Goal: Task Accomplishment & Management: Use online tool/utility

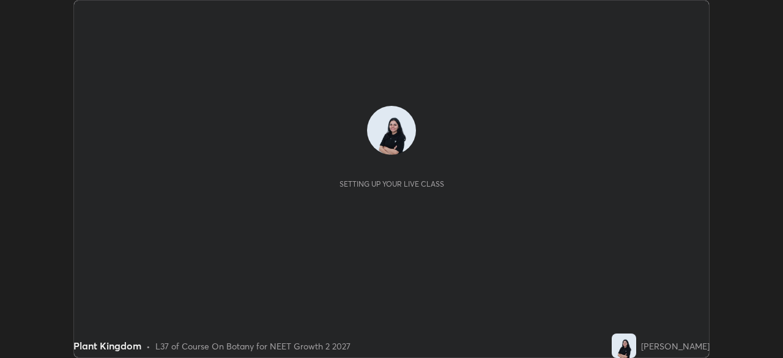
scroll to position [358, 783]
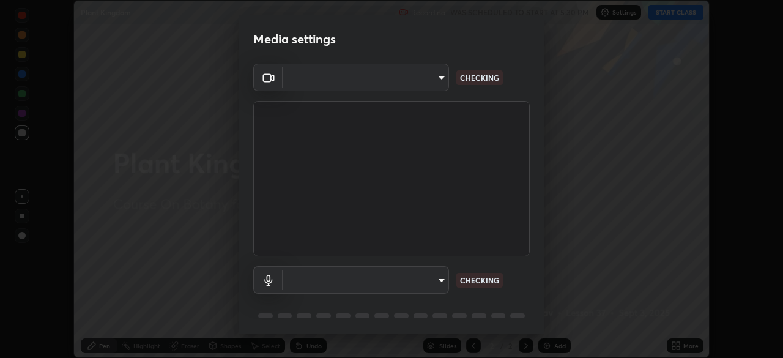
type input "8428e2be8a3e3f13974341e33778a08111258fb38798500ded61d344a6a8a77e"
type input "default"
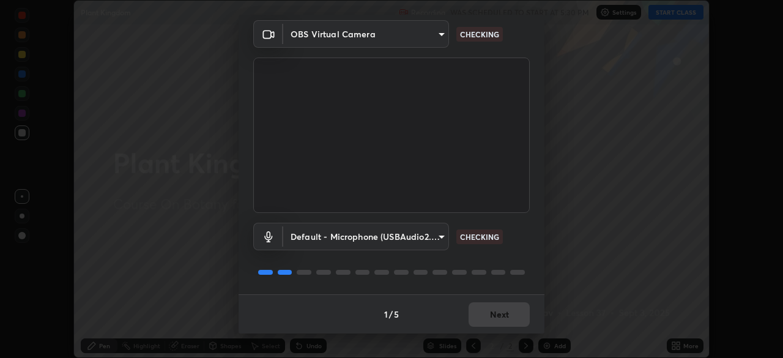
click at [517, 313] on div "1 / 5 Next" at bounding box center [392, 313] width 306 height 39
click at [512, 316] on div "1 / 5 Next" at bounding box center [392, 313] width 306 height 39
click at [511, 319] on div "1 / 5 Next" at bounding box center [392, 313] width 306 height 39
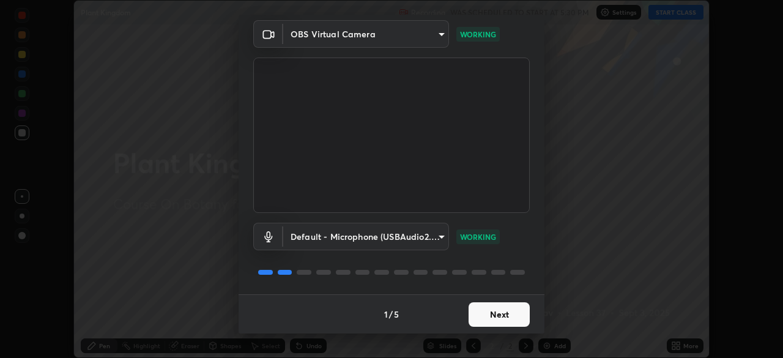
click at [514, 315] on button "Next" at bounding box center [499, 314] width 61 height 24
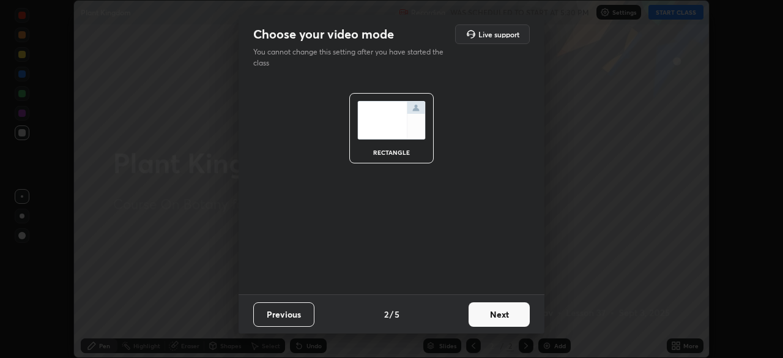
scroll to position [0, 0]
click at [509, 318] on button "Next" at bounding box center [499, 314] width 61 height 24
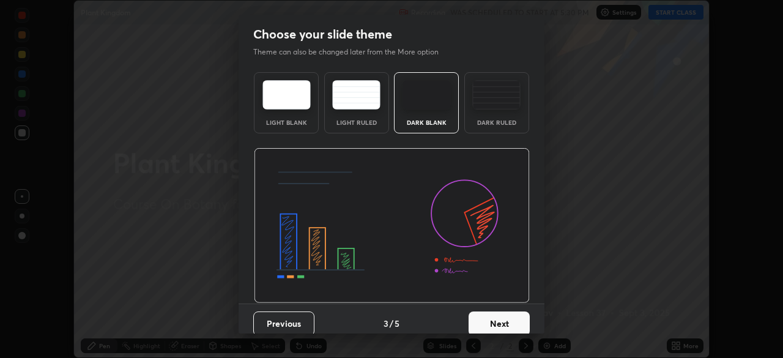
click at [511, 318] on button "Next" at bounding box center [499, 324] width 61 height 24
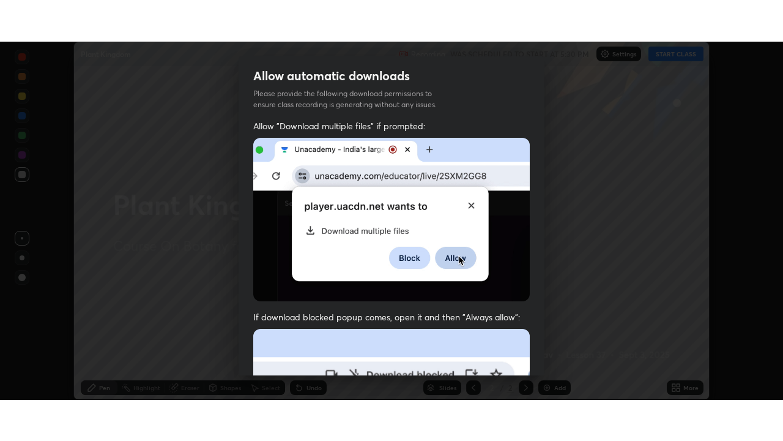
scroll to position [293, 0]
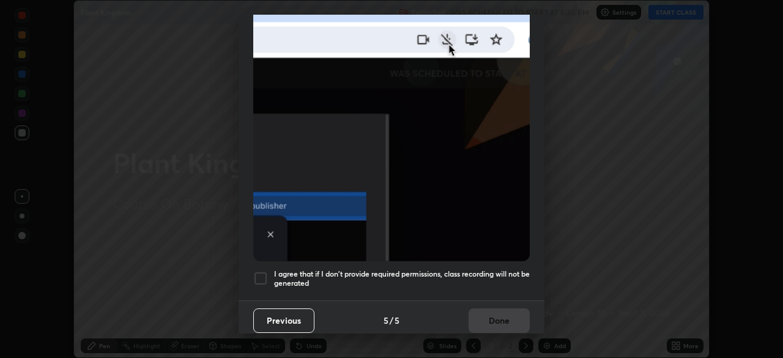
click at [264, 277] on div at bounding box center [260, 278] width 15 height 15
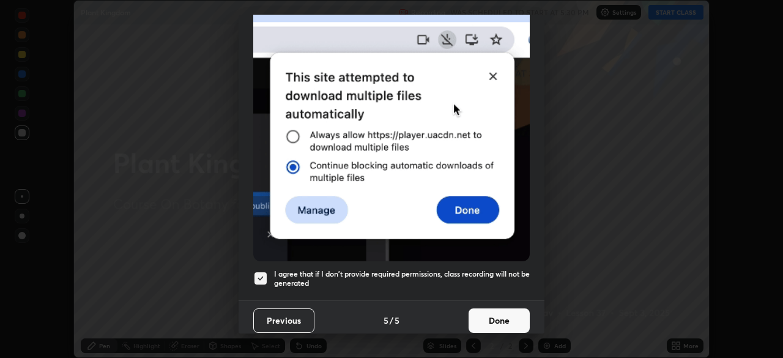
click at [507, 321] on button "Done" at bounding box center [499, 320] width 61 height 24
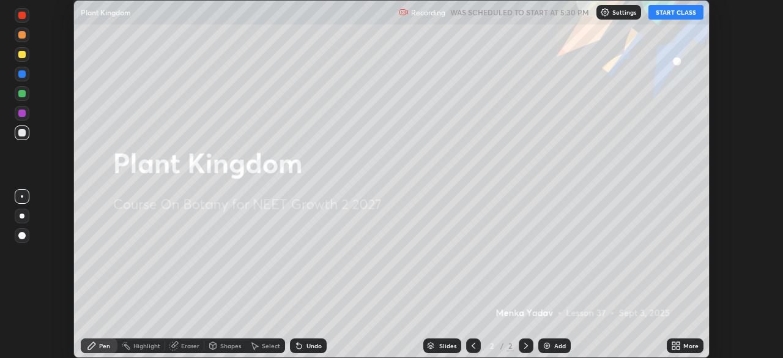
click at [697, 17] on button "START CLASS" at bounding box center [676, 12] width 55 height 15
click at [682, 345] on div "More" at bounding box center [685, 345] width 37 height 15
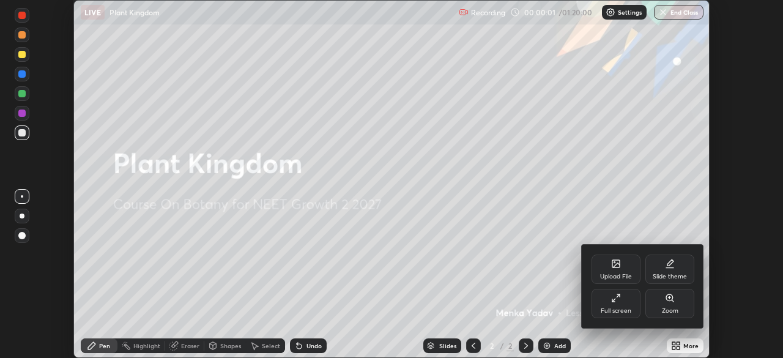
click at [629, 304] on div "Full screen" at bounding box center [616, 303] width 49 height 29
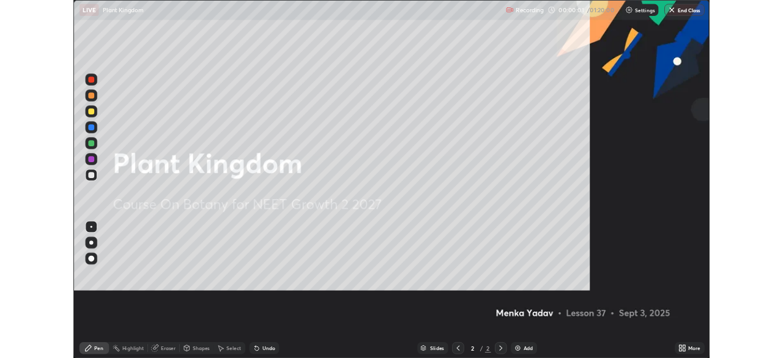
scroll to position [441, 783]
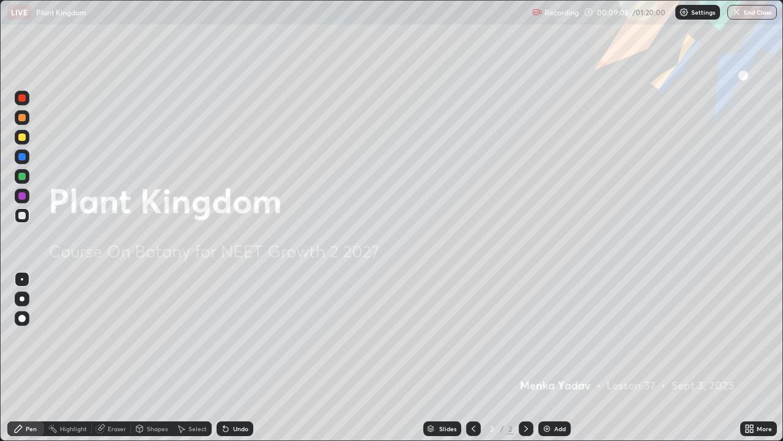
click at [20, 157] on div at bounding box center [21, 156] width 7 height 7
click at [24, 137] on div at bounding box center [21, 136] width 7 height 7
click at [547, 357] on img at bounding box center [547, 429] width 10 height 10
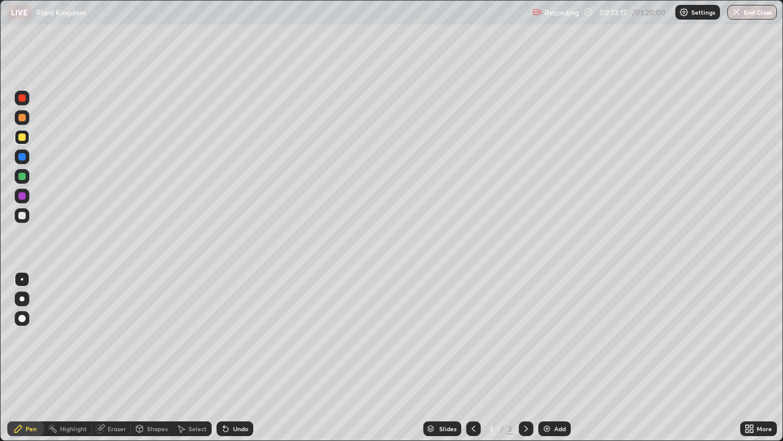
click at [236, 357] on div "Undo" at bounding box center [240, 428] width 15 height 6
click at [231, 357] on div "Undo" at bounding box center [235, 428] width 37 height 15
click at [230, 357] on div "Undo" at bounding box center [235, 428] width 37 height 15
click at [228, 357] on icon at bounding box center [226, 429] width 10 height 10
click at [229, 357] on div "Undo" at bounding box center [235, 428] width 37 height 15
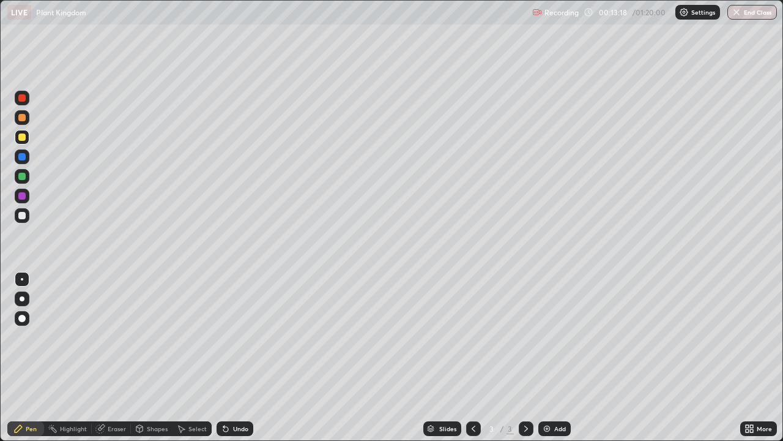
click at [228, 357] on icon at bounding box center [226, 429] width 10 height 10
click at [223, 357] on icon at bounding box center [223, 425] width 1 height 1
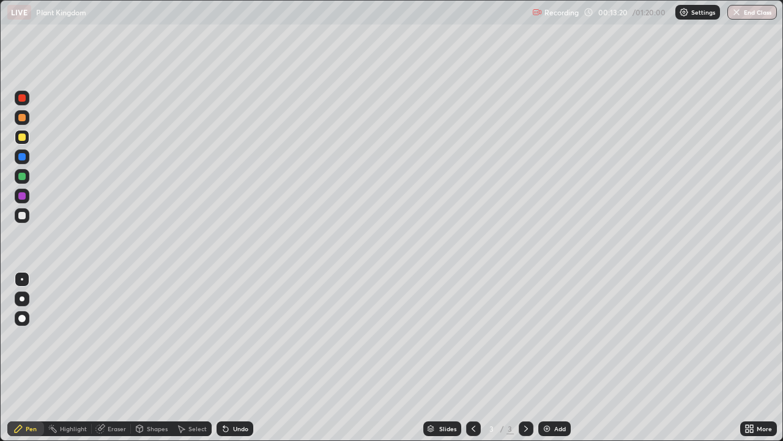
click at [22, 299] on div at bounding box center [22, 298] width 5 height 5
click at [20, 177] on div at bounding box center [21, 176] width 7 height 7
click at [22, 279] on div at bounding box center [22, 279] width 2 height 2
click at [234, 357] on div "Undo" at bounding box center [240, 428] width 15 height 6
click at [236, 357] on div "Undo" at bounding box center [240, 428] width 15 height 6
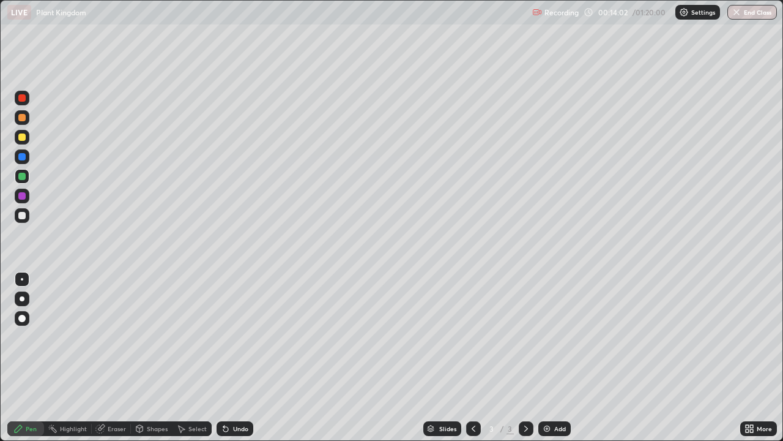
click at [234, 357] on div "Undo" at bounding box center [240, 428] width 15 height 6
click at [20, 217] on div at bounding box center [21, 215] width 7 height 7
click at [230, 357] on div "Undo" at bounding box center [235, 428] width 37 height 15
click at [233, 357] on div "Undo" at bounding box center [240, 428] width 15 height 6
click at [542, 357] on img at bounding box center [547, 429] width 10 height 10
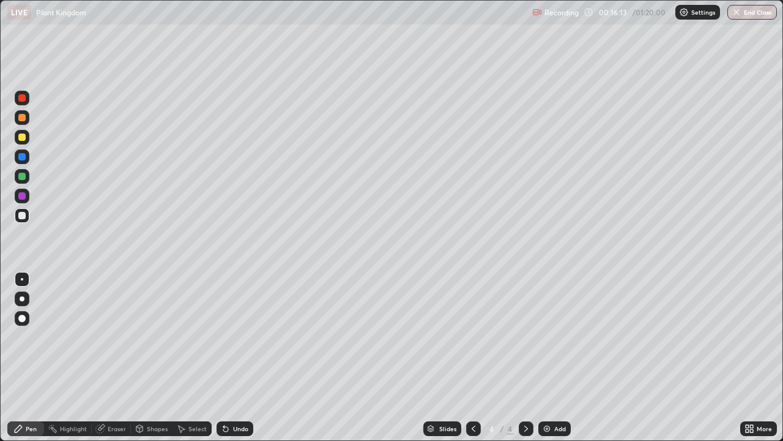
click at [20, 135] on div at bounding box center [21, 136] width 7 height 7
click at [22, 118] on div at bounding box center [21, 117] width 7 height 7
click at [21, 177] on div at bounding box center [21, 176] width 7 height 7
click at [103, 357] on icon at bounding box center [101, 427] width 7 height 6
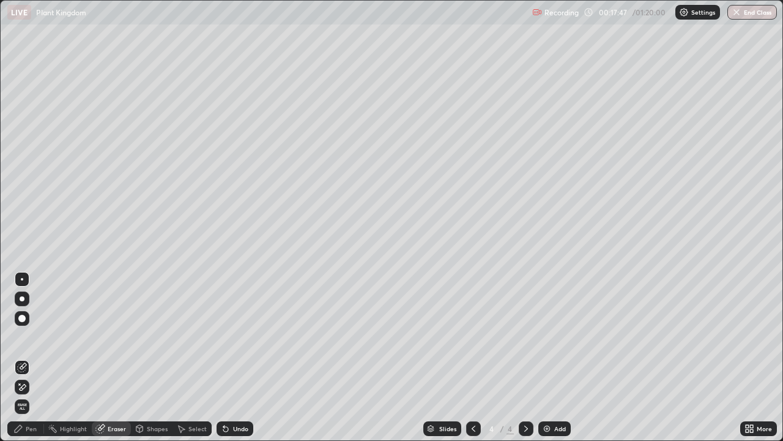
click at [31, 357] on div "Pen" at bounding box center [31, 428] width 11 height 6
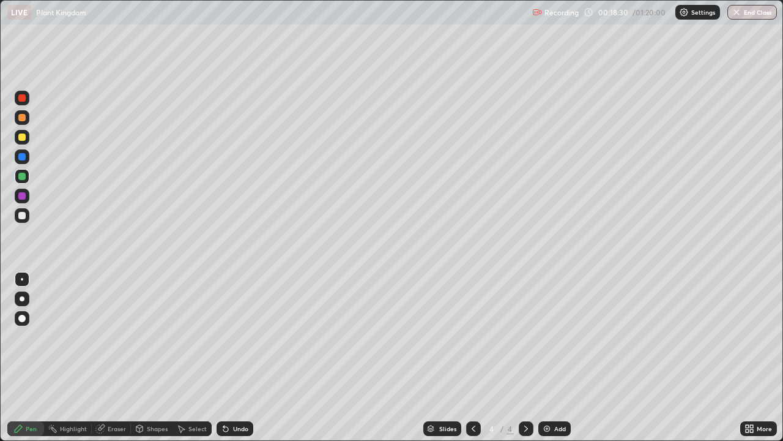
click at [552, 357] on div "Add" at bounding box center [555, 428] width 32 height 15
click at [18, 116] on div at bounding box center [22, 117] width 15 height 15
click at [21, 214] on div at bounding box center [21, 215] width 7 height 7
click at [22, 177] on div at bounding box center [21, 176] width 7 height 7
click at [230, 357] on div "Undo" at bounding box center [235, 428] width 37 height 15
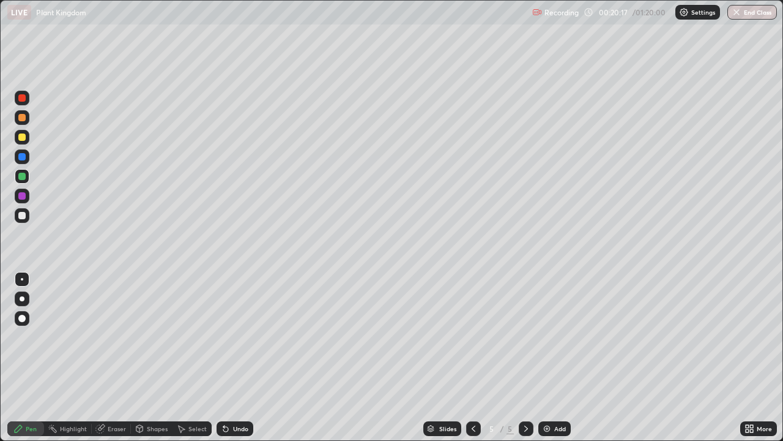
click at [234, 357] on div "Undo" at bounding box center [240, 428] width 15 height 6
click at [21, 197] on div at bounding box center [21, 195] width 7 height 7
click at [232, 357] on div "Undo" at bounding box center [235, 428] width 37 height 15
click at [233, 357] on div "Undo" at bounding box center [240, 428] width 15 height 6
click at [20, 217] on div at bounding box center [21, 215] width 7 height 7
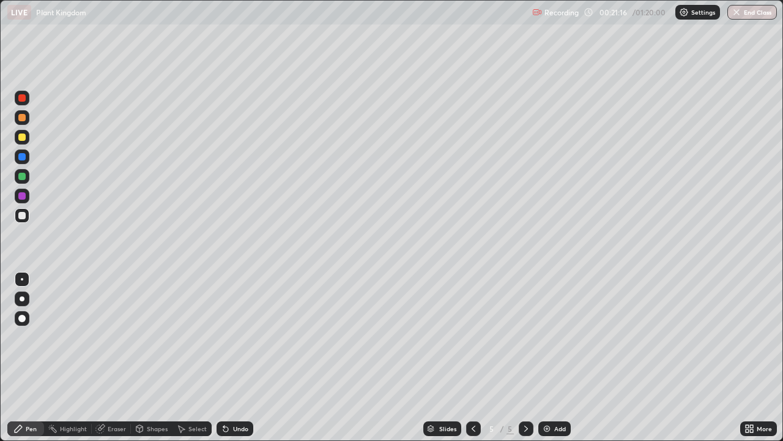
click at [21, 195] on div at bounding box center [21, 195] width 7 height 7
click at [20, 176] on div at bounding box center [21, 176] width 7 height 7
click at [23, 221] on div at bounding box center [22, 215] width 15 height 15
click at [555, 357] on div "Add" at bounding box center [561, 428] width 12 height 6
click at [22, 118] on div at bounding box center [21, 117] width 7 height 7
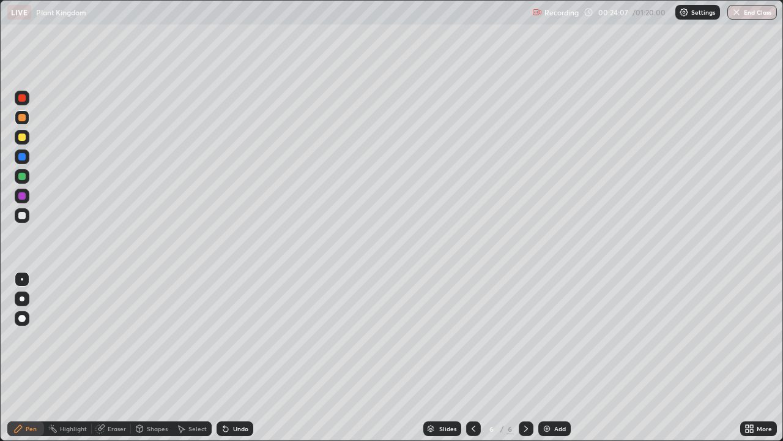
click at [234, 357] on div "Undo" at bounding box center [240, 428] width 15 height 6
click at [20, 177] on div at bounding box center [21, 176] width 7 height 7
click at [26, 215] on div at bounding box center [22, 215] width 15 height 15
click at [241, 357] on div "Undo" at bounding box center [240, 428] width 15 height 6
click at [237, 357] on div "Undo" at bounding box center [240, 428] width 15 height 6
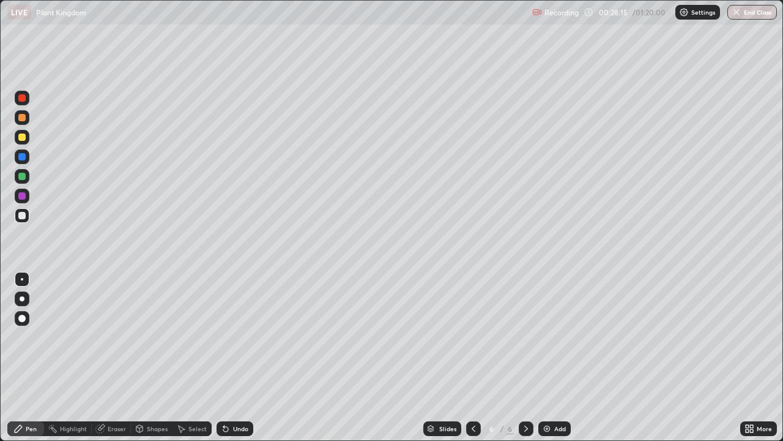
click at [650, 357] on div "Slides 6 / 6 Add" at bounding box center [496, 428] width 487 height 24
click at [561, 357] on div "Add" at bounding box center [555, 428] width 32 height 15
click at [22, 118] on div at bounding box center [21, 117] width 7 height 7
click at [21, 177] on div at bounding box center [21, 176] width 7 height 7
click at [18, 220] on div at bounding box center [22, 215] width 15 height 15
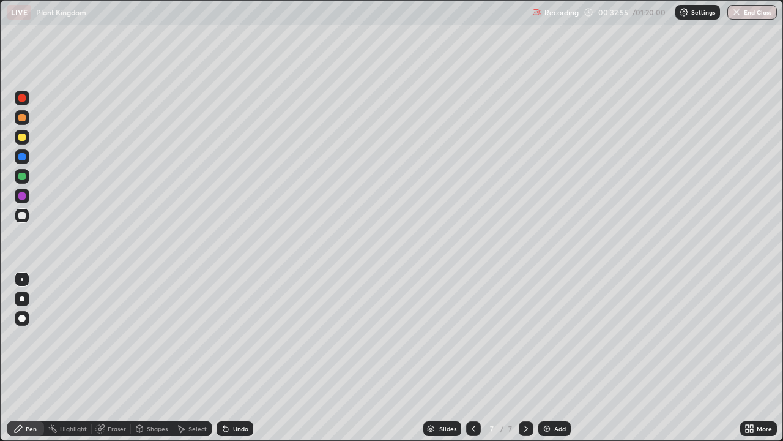
click at [234, 357] on div "Undo" at bounding box center [240, 428] width 15 height 6
click at [25, 196] on div at bounding box center [21, 195] width 7 height 7
click at [23, 139] on div at bounding box center [21, 136] width 7 height 7
click at [24, 159] on div at bounding box center [21, 156] width 7 height 7
click at [234, 357] on div "Undo" at bounding box center [235, 428] width 37 height 15
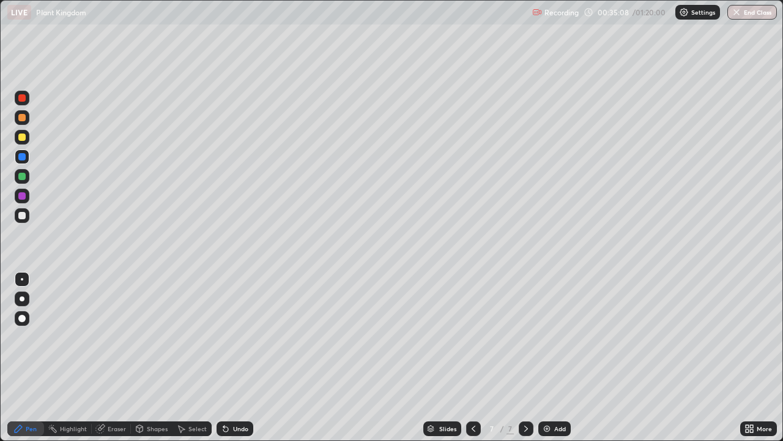
click at [235, 357] on div "Undo" at bounding box center [240, 428] width 15 height 6
click at [233, 357] on div "Undo" at bounding box center [240, 428] width 15 height 6
click at [231, 357] on div "Undo" at bounding box center [235, 428] width 37 height 15
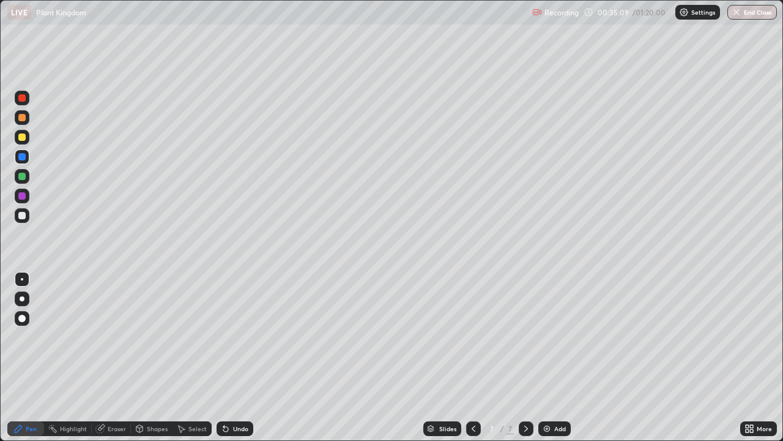
click at [230, 357] on div "Undo" at bounding box center [235, 428] width 37 height 15
click at [229, 357] on div "Undo" at bounding box center [235, 428] width 37 height 15
click at [228, 357] on icon at bounding box center [226, 429] width 10 height 10
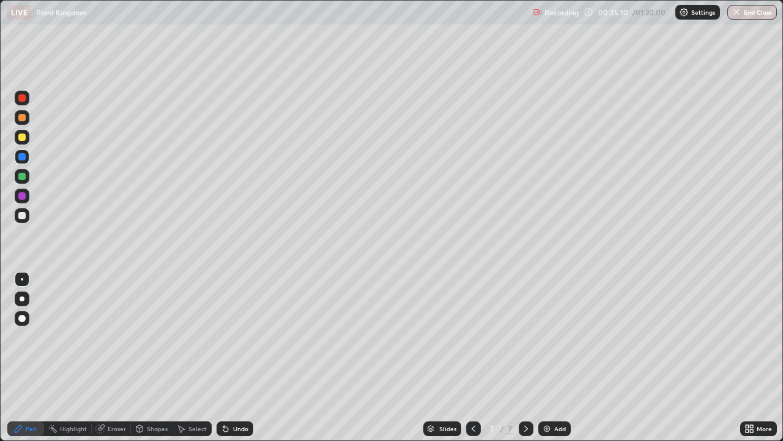
click at [230, 357] on div "Undo" at bounding box center [235, 428] width 37 height 15
click at [555, 357] on div "Add" at bounding box center [561, 428] width 12 height 6
click at [23, 124] on div at bounding box center [22, 117] width 15 height 15
click at [20, 176] on div at bounding box center [21, 176] width 7 height 7
click at [228, 357] on icon at bounding box center [226, 429] width 10 height 10
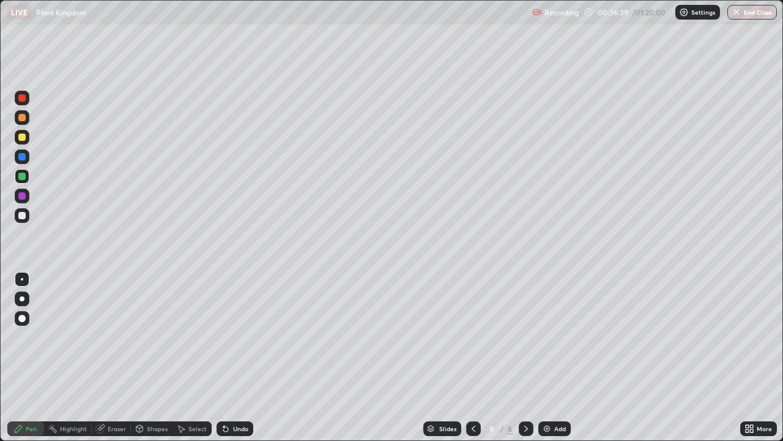
click at [19, 217] on div at bounding box center [21, 215] width 7 height 7
click at [237, 357] on div "Undo" at bounding box center [235, 428] width 37 height 15
click at [236, 357] on div "Undo" at bounding box center [240, 428] width 15 height 6
click at [238, 357] on div "Undo" at bounding box center [240, 428] width 15 height 6
click at [21, 176] on div at bounding box center [21, 176] width 7 height 7
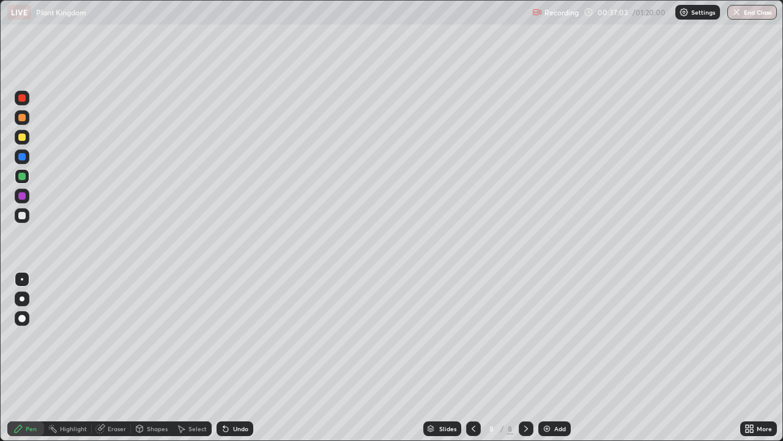
click at [21, 158] on div at bounding box center [21, 156] width 7 height 7
click at [551, 357] on div "Add" at bounding box center [555, 428] width 32 height 15
click at [20, 121] on div at bounding box center [21, 117] width 7 height 7
click at [21, 175] on div at bounding box center [21, 176] width 7 height 7
click at [24, 217] on div at bounding box center [21, 215] width 7 height 7
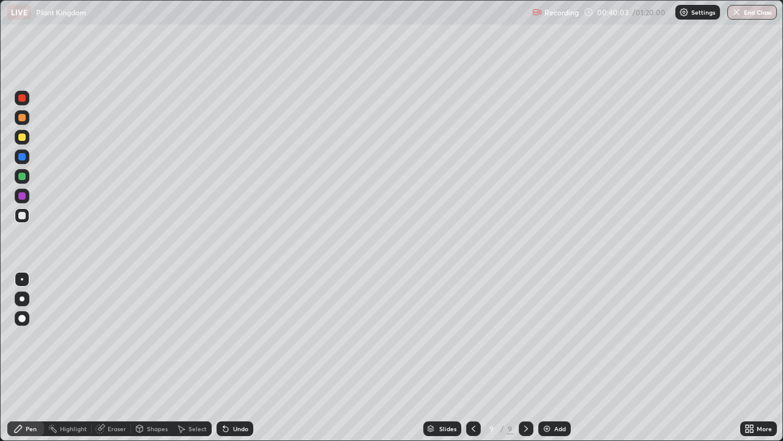
click at [243, 357] on div "Undo" at bounding box center [240, 428] width 15 height 6
click at [233, 357] on div "Undo" at bounding box center [240, 428] width 15 height 6
click at [21, 194] on div at bounding box center [21, 195] width 7 height 7
click at [242, 357] on div "Undo" at bounding box center [240, 428] width 15 height 6
click at [239, 357] on div "Undo" at bounding box center [240, 428] width 15 height 6
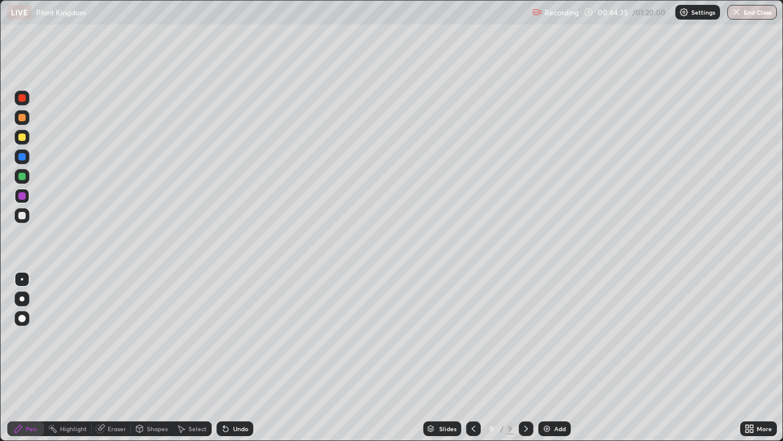
click at [555, 357] on div "Add" at bounding box center [561, 428] width 12 height 6
click at [22, 120] on div at bounding box center [21, 117] width 7 height 7
click at [22, 214] on div at bounding box center [21, 215] width 7 height 7
click at [242, 357] on div "Undo" at bounding box center [240, 428] width 15 height 6
click at [241, 357] on div "Undo" at bounding box center [240, 428] width 15 height 6
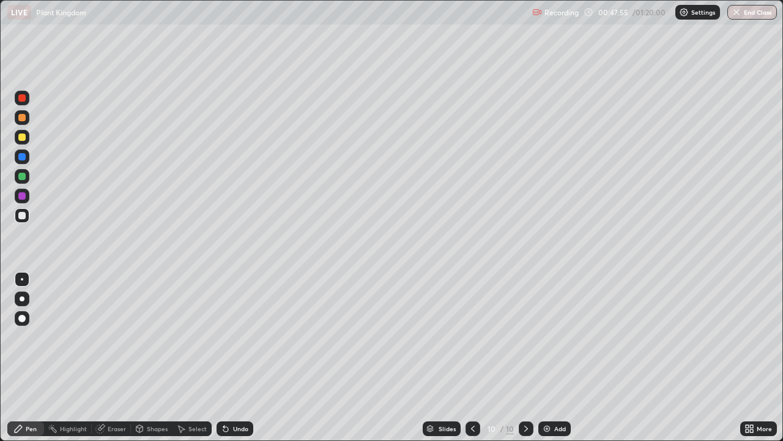
click at [550, 357] on img at bounding box center [547, 429] width 10 height 10
click at [473, 357] on icon at bounding box center [474, 429] width 10 height 10
click at [24, 176] on div at bounding box center [21, 176] width 7 height 7
click at [549, 357] on img at bounding box center [547, 429] width 10 height 10
click at [21, 131] on div at bounding box center [22, 137] width 15 height 15
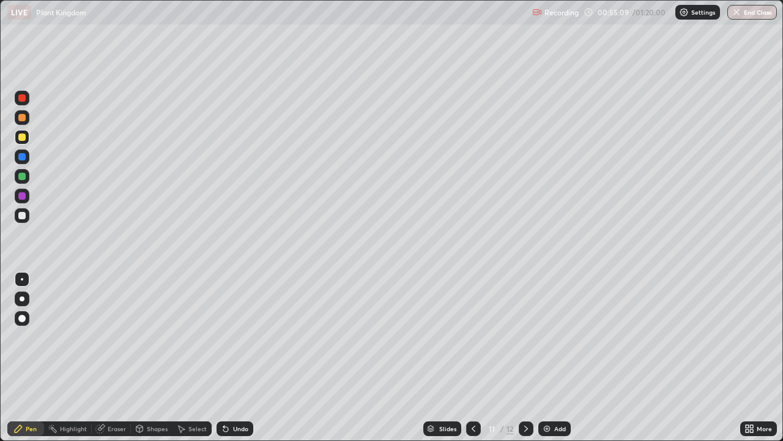
click at [24, 116] on div at bounding box center [21, 117] width 7 height 7
click at [24, 174] on div at bounding box center [21, 176] width 7 height 7
click at [556, 357] on div "Add" at bounding box center [561, 428] width 12 height 6
click at [22, 117] on div at bounding box center [21, 117] width 7 height 7
click at [239, 357] on div "Undo" at bounding box center [235, 428] width 37 height 15
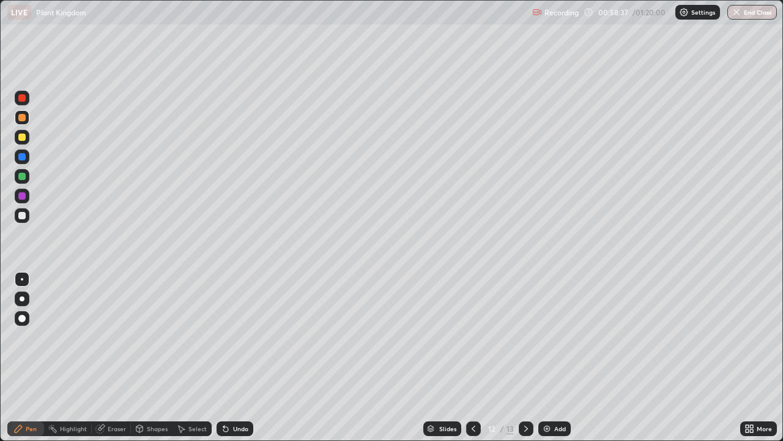
click at [243, 357] on div "Undo" at bounding box center [240, 428] width 15 height 6
click at [238, 357] on div "Undo" at bounding box center [240, 428] width 15 height 6
click at [21, 176] on div at bounding box center [21, 176] width 7 height 7
click at [18, 198] on div at bounding box center [22, 196] width 15 height 15
click at [17, 217] on div at bounding box center [22, 215] width 15 height 15
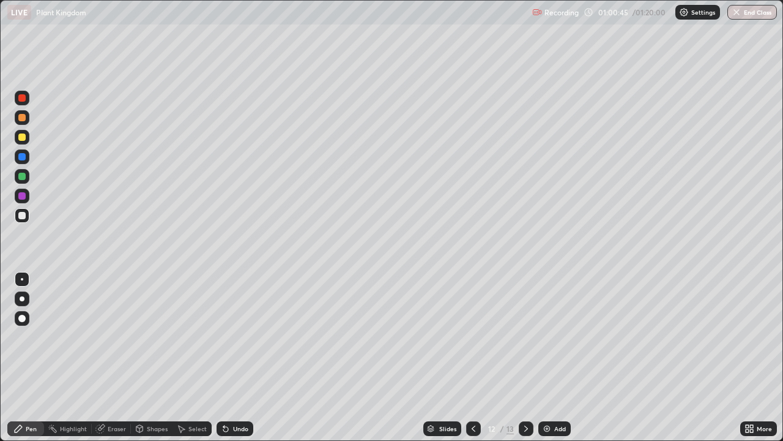
click at [110, 357] on div "Eraser" at bounding box center [117, 428] width 18 height 6
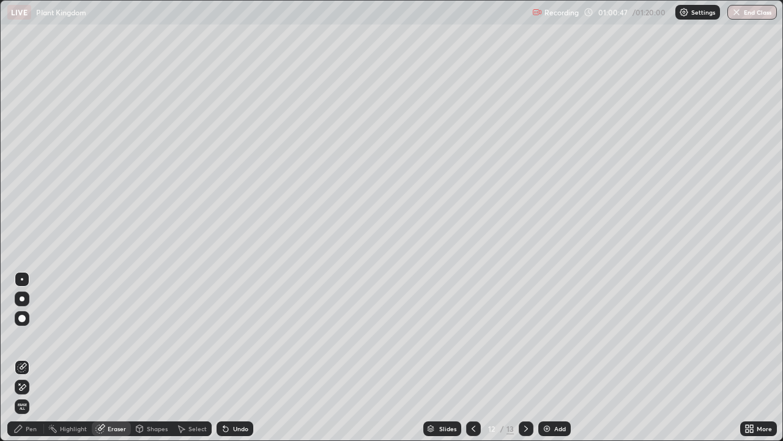
click at [32, 357] on div "Pen" at bounding box center [31, 428] width 11 height 6
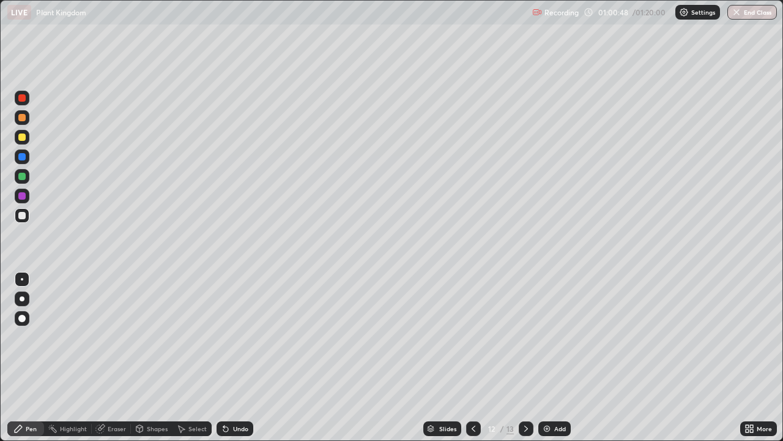
click at [21, 197] on div at bounding box center [21, 195] width 7 height 7
click at [23, 213] on div at bounding box center [21, 215] width 7 height 7
click at [20, 174] on div at bounding box center [21, 176] width 7 height 7
click at [21, 137] on div at bounding box center [21, 136] width 7 height 7
click at [21, 159] on div at bounding box center [21, 156] width 7 height 7
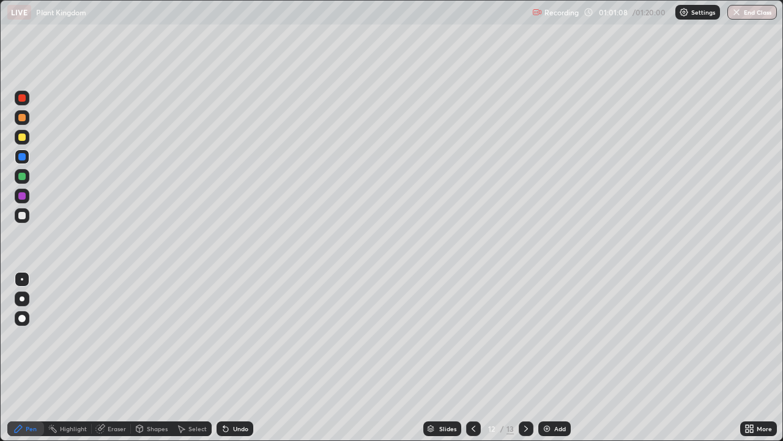
click at [236, 357] on div "Undo" at bounding box center [240, 428] width 15 height 6
click at [239, 357] on div "Undo" at bounding box center [235, 428] width 37 height 15
click at [238, 357] on div "Undo" at bounding box center [235, 428] width 37 height 15
click at [23, 193] on div at bounding box center [21, 195] width 7 height 7
click at [23, 176] on div at bounding box center [21, 176] width 7 height 7
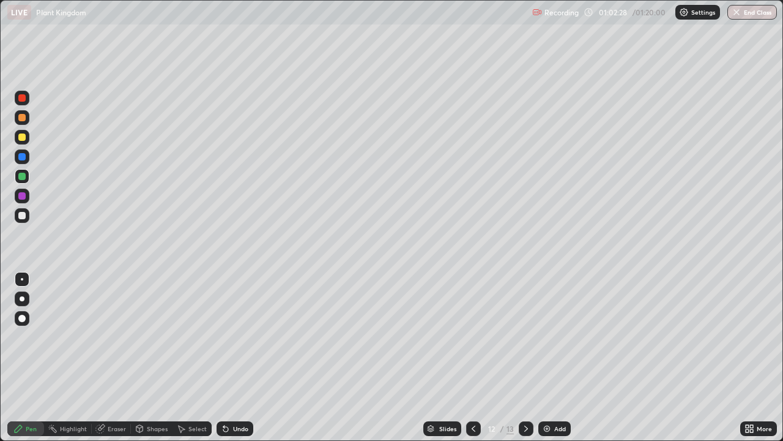
click at [19, 156] on div at bounding box center [21, 156] width 7 height 7
click at [243, 357] on div "Undo" at bounding box center [240, 428] width 15 height 6
click at [24, 177] on div at bounding box center [21, 176] width 7 height 7
click at [553, 357] on div "Add" at bounding box center [555, 428] width 32 height 15
click at [21, 136] on div at bounding box center [21, 136] width 7 height 7
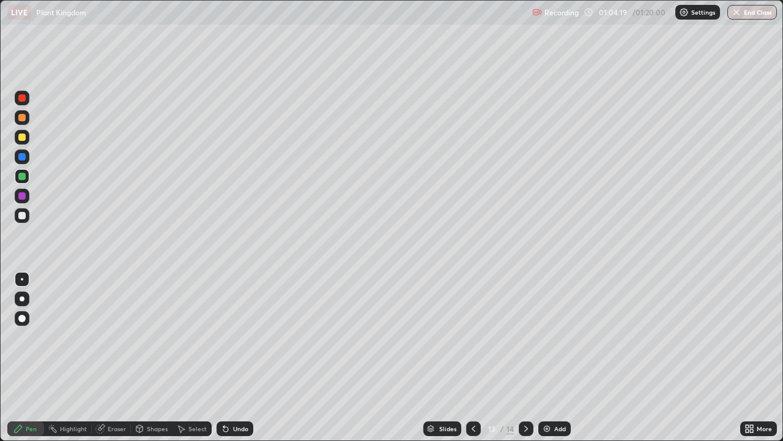
click at [21, 119] on div at bounding box center [21, 117] width 7 height 7
click at [20, 179] on div at bounding box center [21, 176] width 7 height 7
click at [24, 158] on div at bounding box center [21, 156] width 7 height 7
click at [21, 118] on div at bounding box center [21, 117] width 7 height 7
click at [234, 357] on div "Undo" at bounding box center [240, 428] width 15 height 6
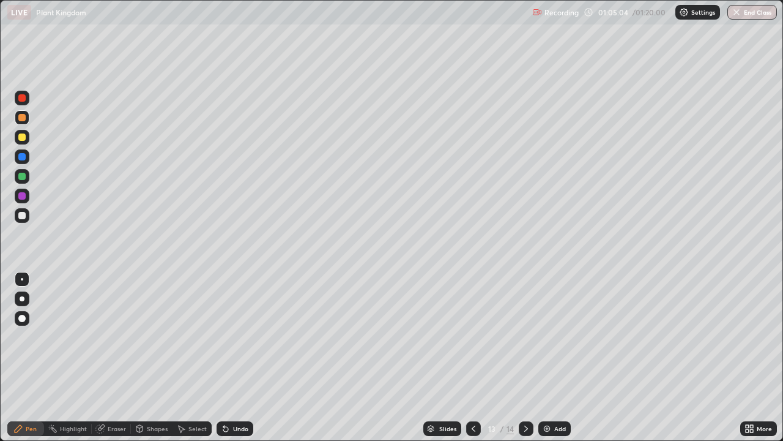
click at [235, 357] on div "Undo" at bounding box center [235, 428] width 37 height 15
click at [22, 171] on div at bounding box center [22, 176] width 15 height 15
click at [22, 158] on div at bounding box center [21, 156] width 7 height 7
click at [472, 357] on icon at bounding box center [474, 428] width 4 height 6
click at [524, 357] on icon at bounding box center [526, 429] width 10 height 10
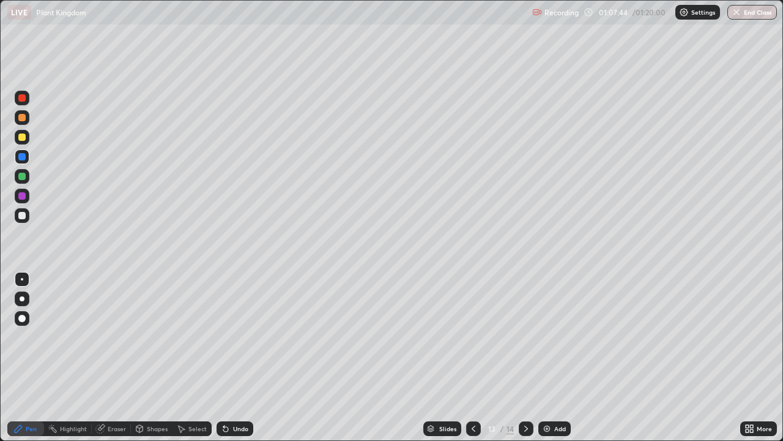
click at [547, 357] on img at bounding box center [547, 429] width 10 height 10
click at [24, 133] on div at bounding box center [22, 137] width 15 height 15
click at [18, 177] on div at bounding box center [21, 176] width 7 height 7
click at [742, 13] on button "End Class" at bounding box center [753, 12] width 48 height 15
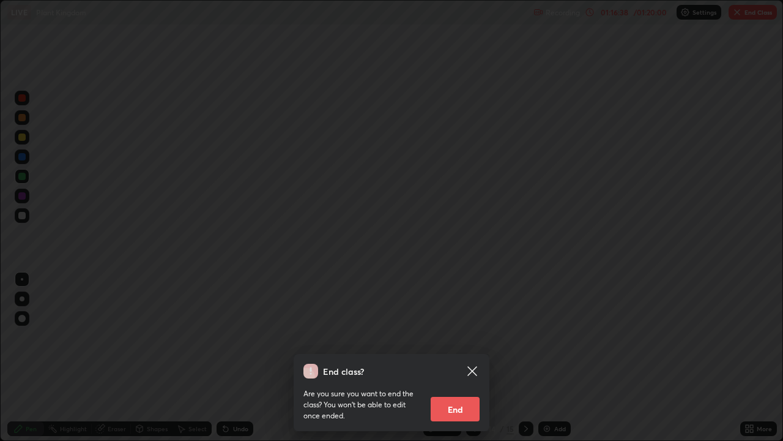
click at [465, 357] on button "End" at bounding box center [455, 409] width 49 height 24
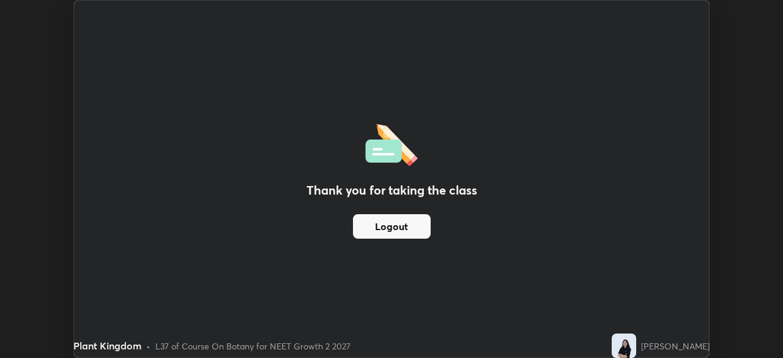
scroll to position [60847, 60422]
